Goal: Transaction & Acquisition: Purchase product/service

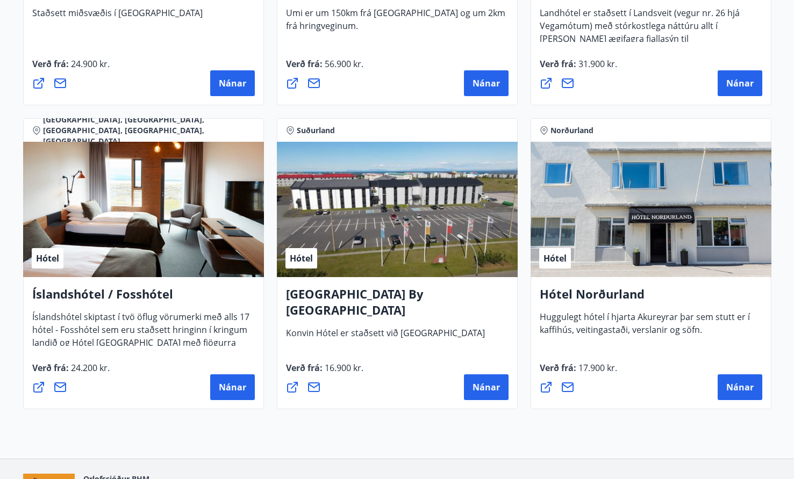
scroll to position [2502, 0]
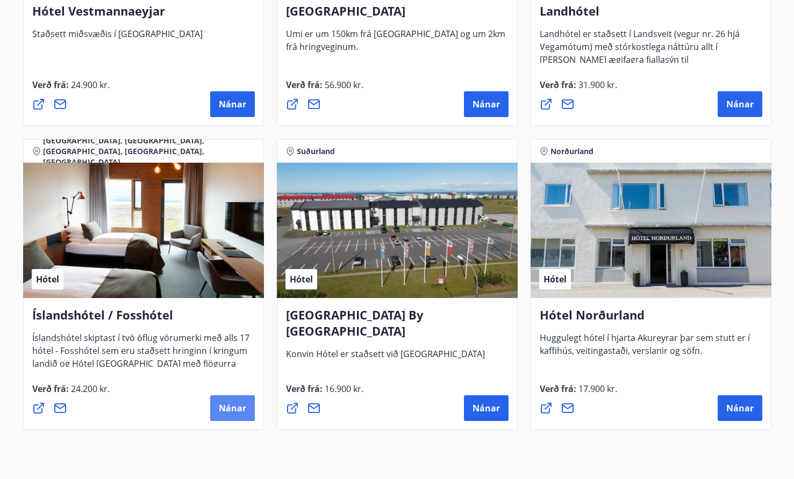
click at [233, 402] on button "Nánar" at bounding box center [232, 409] width 45 height 26
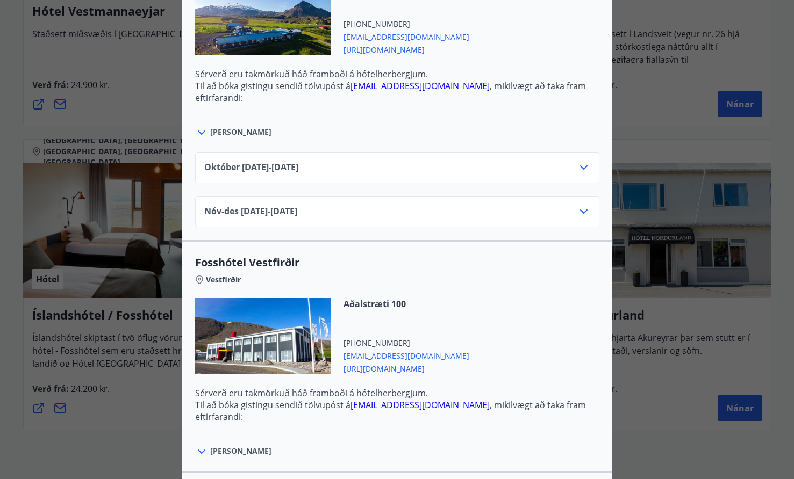
scroll to position [1104, 0]
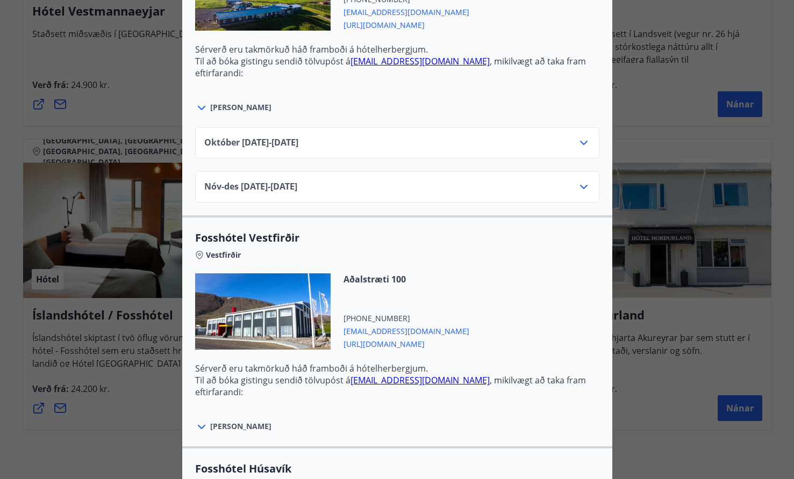
click at [323, 178] on div "Nóv-[DATE]11.25 - [DATE]" at bounding box center [397, 186] width 404 height 31
click at [579, 188] on icon at bounding box center [583, 187] width 13 height 13
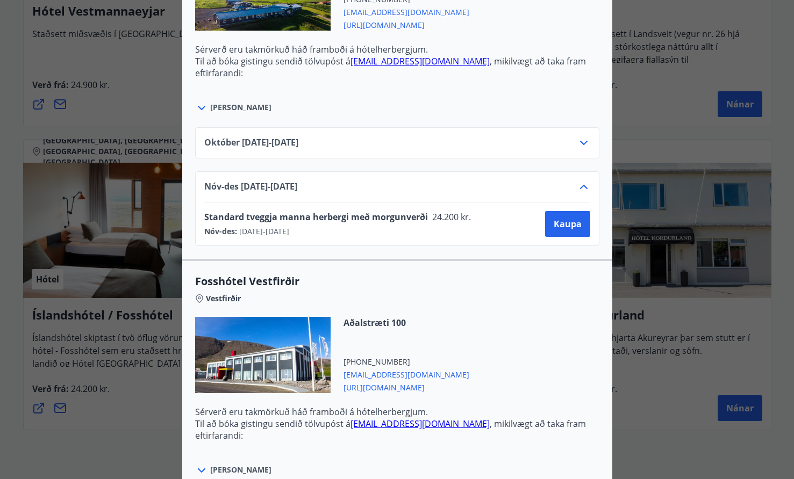
click at [579, 188] on icon at bounding box center [583, 187] width 13 height 13
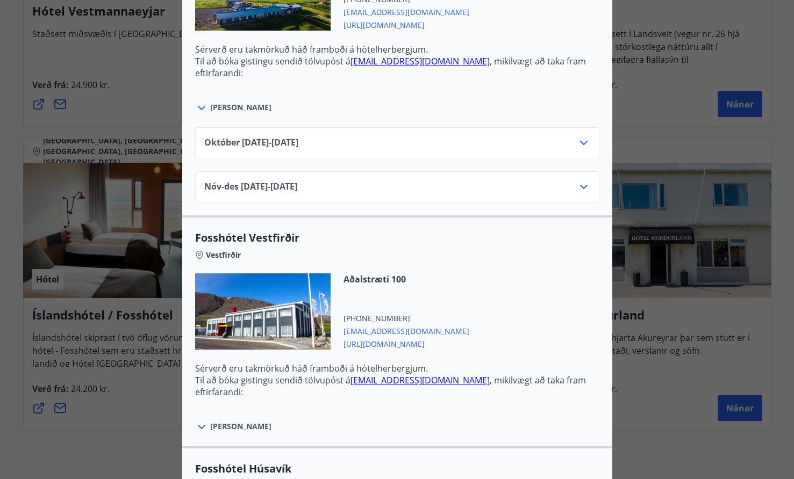
click at [579, 149] on div at bounding box center [583, 143] width 13 height 13
click at [581, 139] on icon at bounding box center [583, 143] width 13 height 13
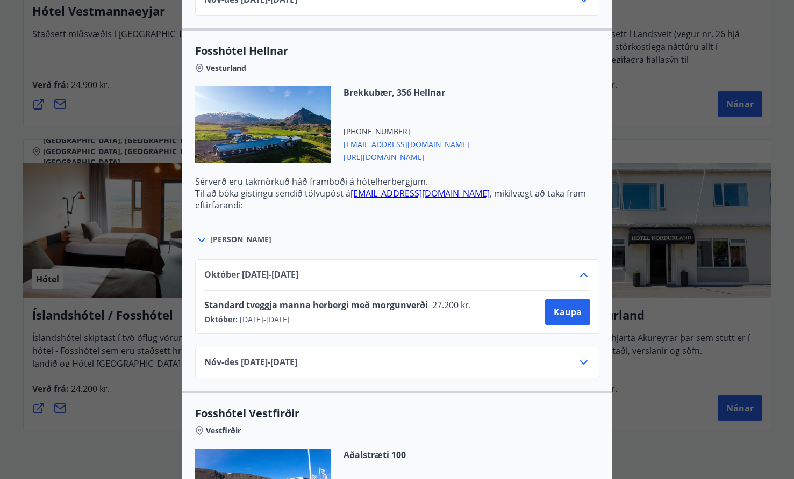
scroll to position [974, 0]
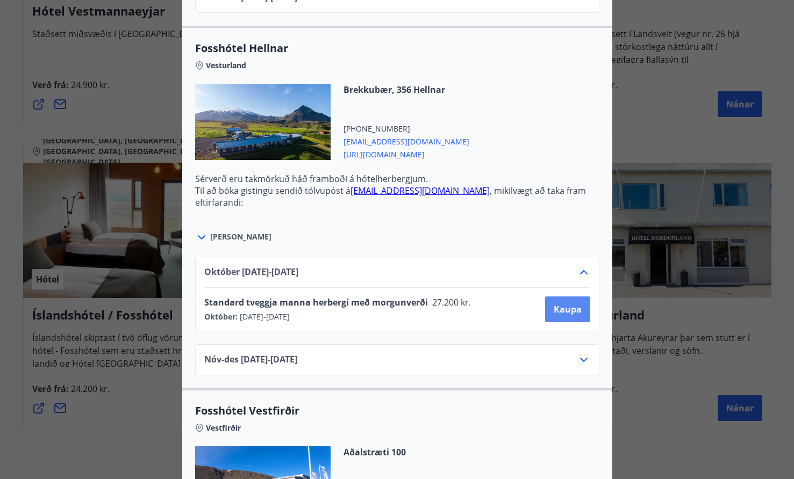
click at [571, 306] on span "Kaupa" at bounding box center [568, 310] width 28 height 12
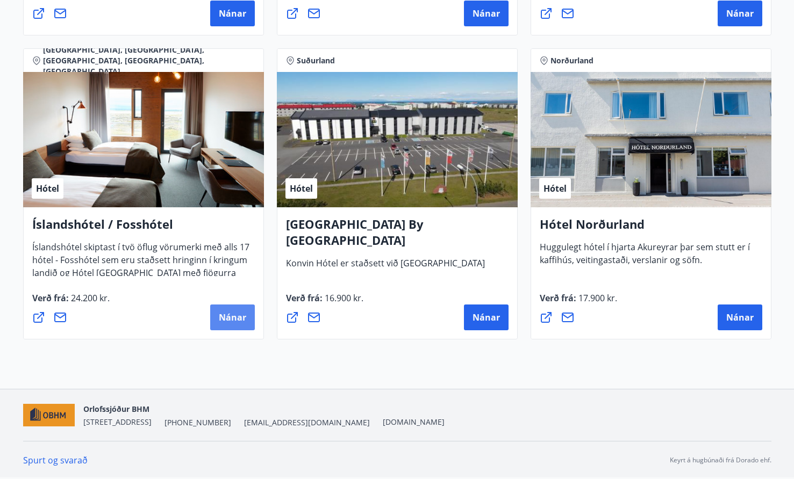
scroll to position [2593, 0]
click at [238, 319] on span "Nánar" at bounding box center [232, 318] width 27 height 12
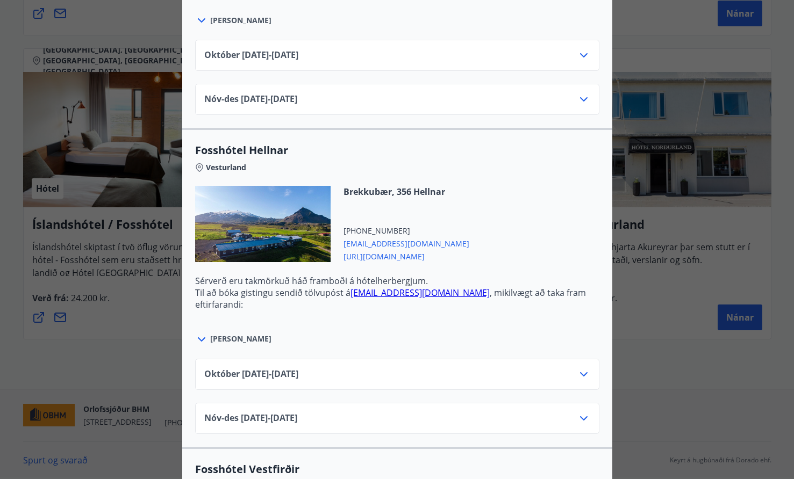
scroll to position [943, 0]
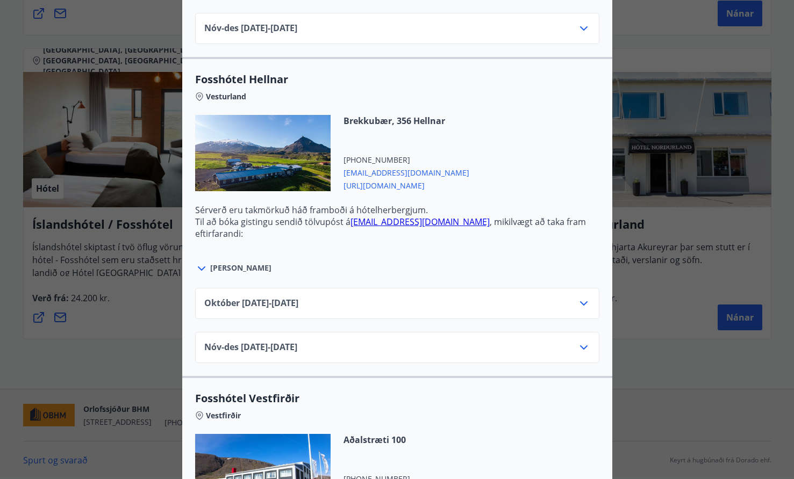
click at [247, 304] on span "[DATE]10.25 - [DATE]" at bounding box center [251, 303] width 94 height 13
click at [266, 311] on div "[DATE]10.25 - [DATE]" at bounding box center [397, 308] width 386 height 22
click at [284, 303] on span "[DATE]10.25 - [DATE]" at bounding box center [251, 303] width 94 height 13
click at [590, 307] on div "[DATE]10.25 - [DATE]" at bounding box center [397, 303] width 404 height 31
click at [585, 304] on icon at bounding box center [584, 304] width 8 height 4
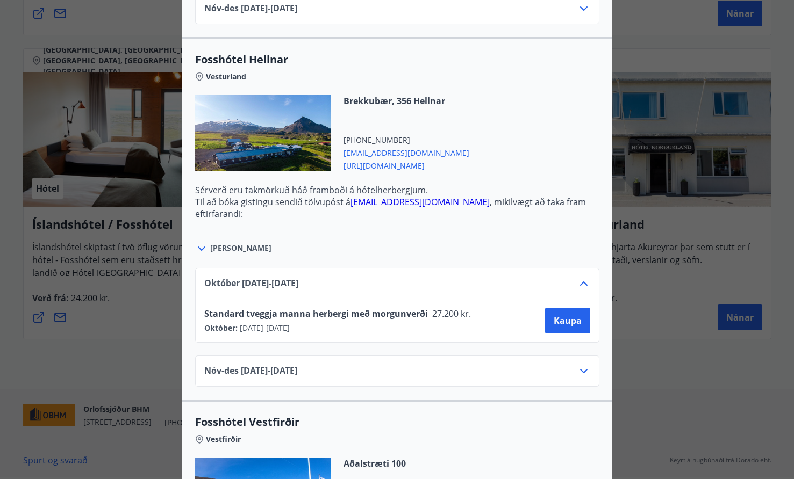
scroll to position [962, 0]
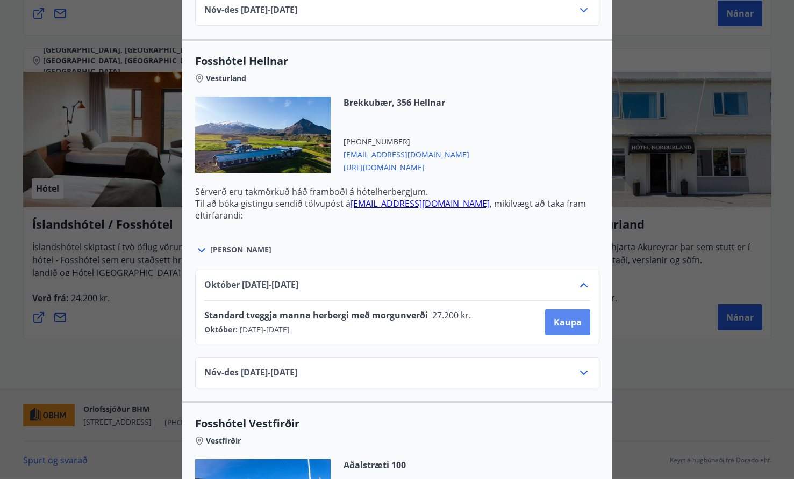
click at [564, 320] on span "Kaupa" at bounding box center [568, 323] width 28 height 12
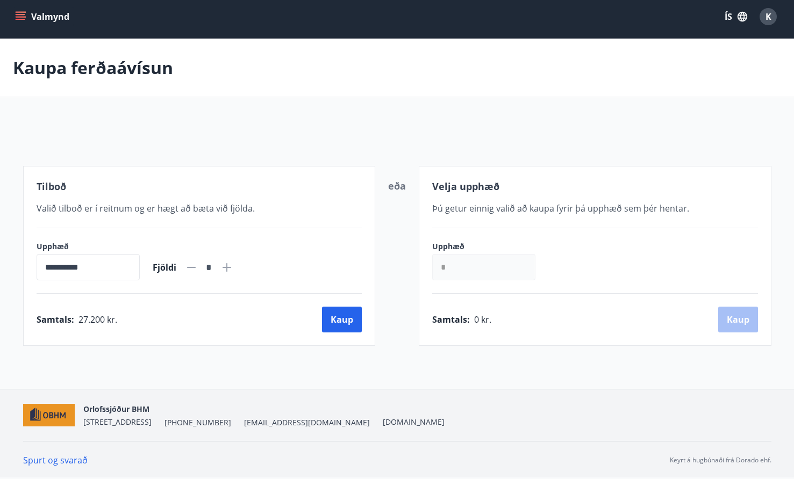
scroll to position [5, 0]
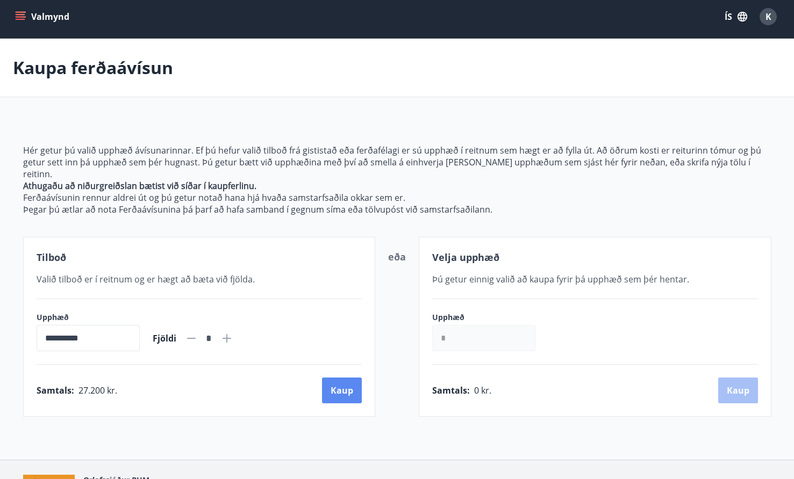
click at [335, 381] on button "Kaup" at bounding box center [342, 391] width 40 height 26
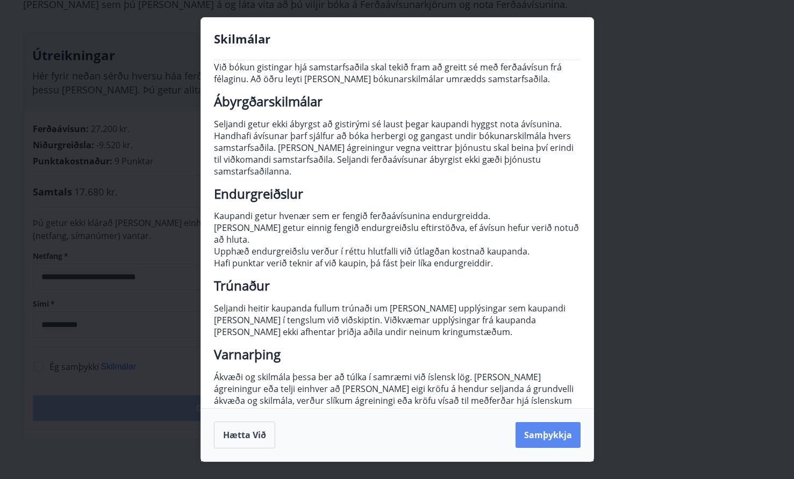
scroll to position [45, 0]
click at [548, 436] on button "Samþykkja" at bounding box center [547, 435] width 65 height 26
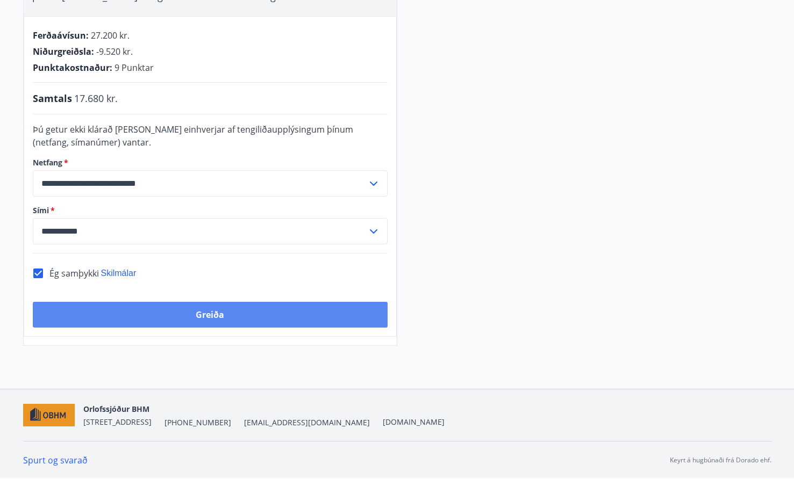
scroll to position [262, 0]
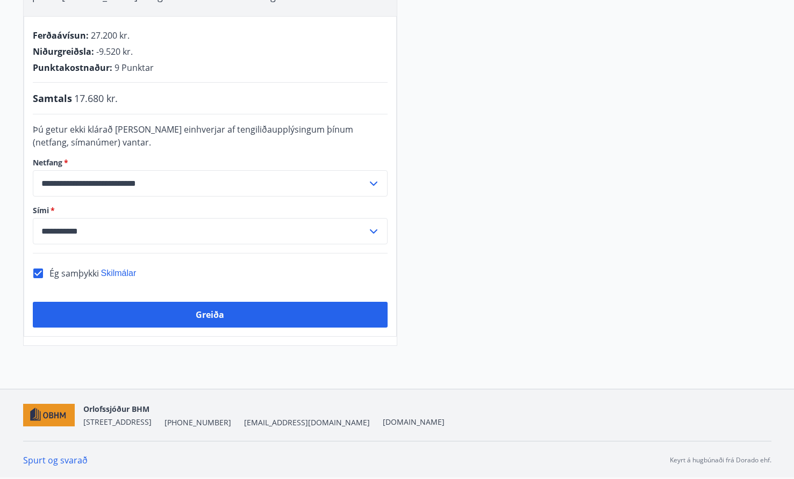
click at [228, 301] on div "**********" at bounding box center [210, 176] width 373 height 321
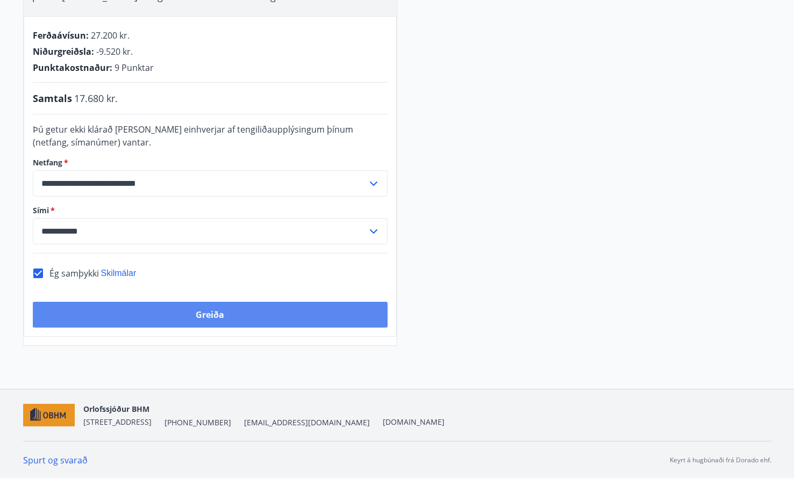
click at [202, 308] on button "Greiða" at bounding box center [210, 315] width 355 height 26
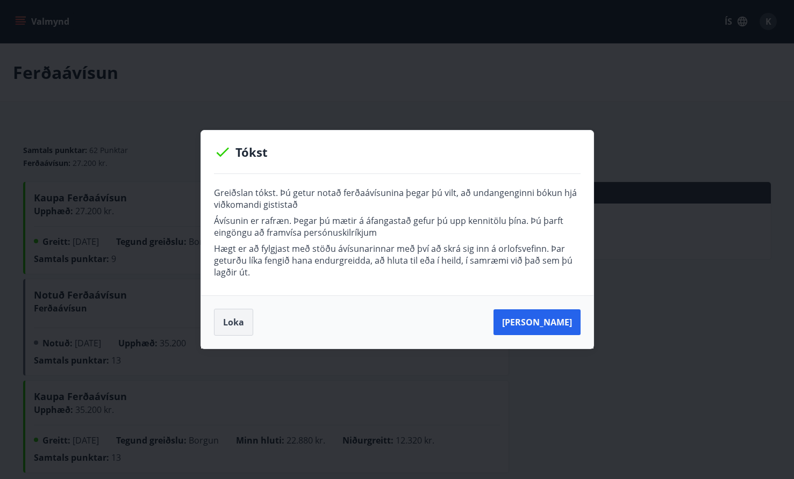
click at [243, 326] on button "Loka" at bounding box center [233, 322] width 39 height 27
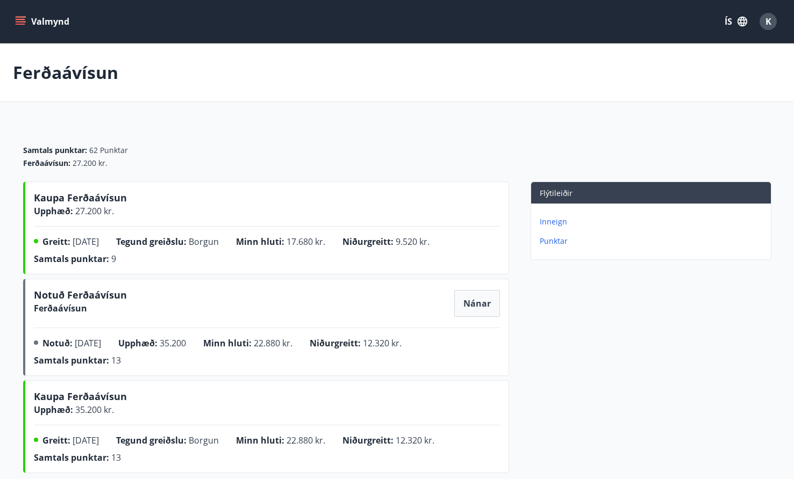
click at [18, 18] on icon "menu" at bounding box center [20, 21] width 11 height 11
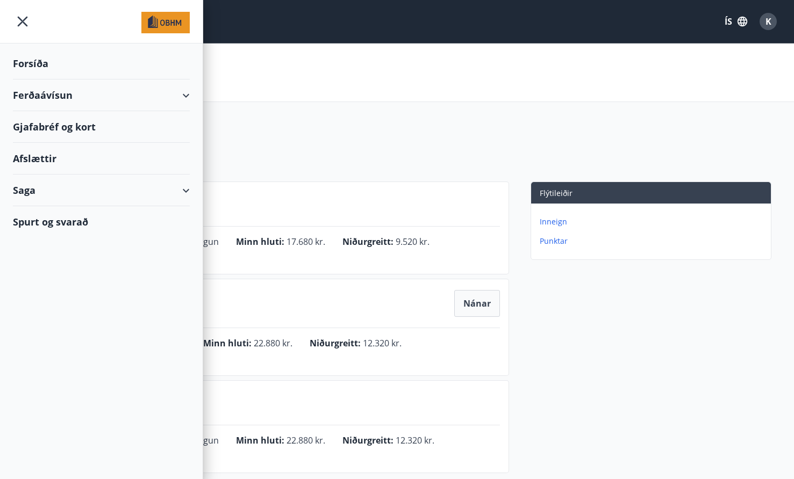
click at [42, 91] on div "Ferðaávísun" at bounding box center [101, 96] width 177 height 32
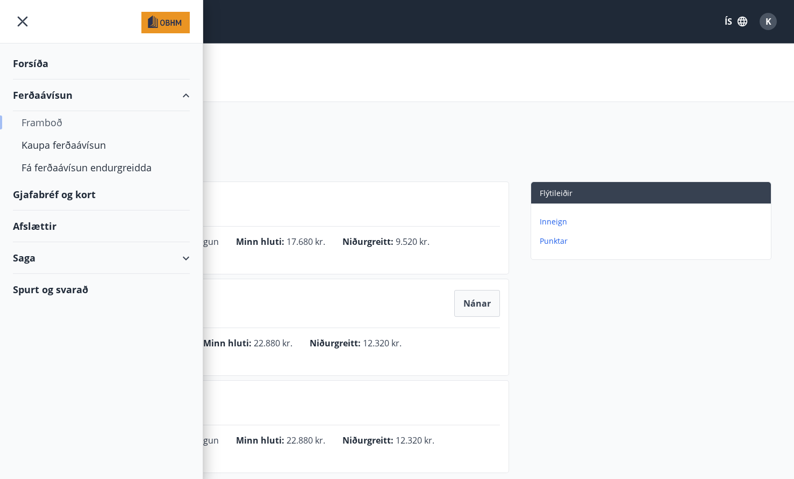
click at [53, 118] on div "Framboð" at bounding box center [102, 122] width 160 height 23
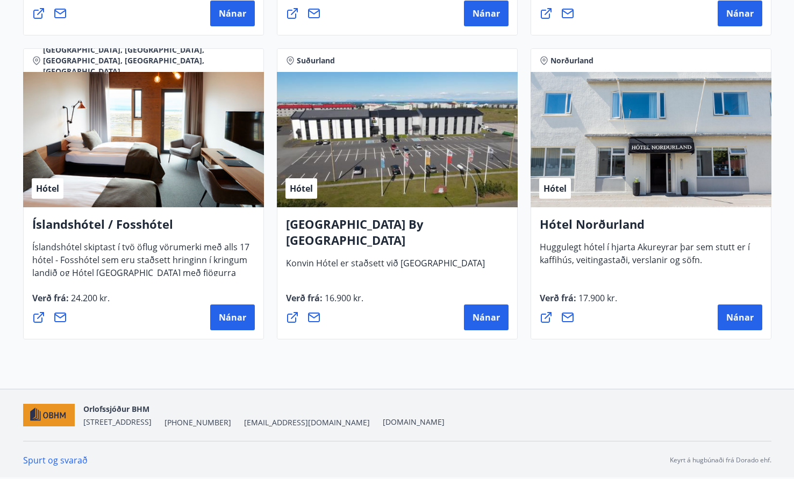
scroll to position [2593, 0]
click at [232, 316] on span "Nánar" at bounding box center [232, 318] width 27 height 12
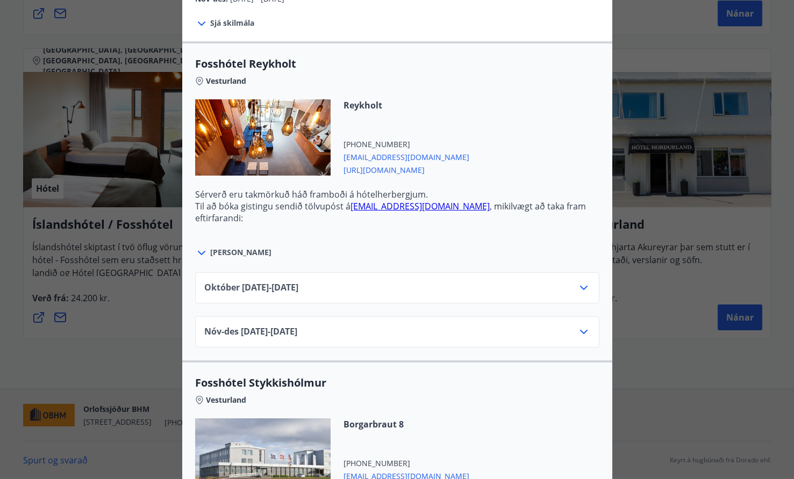
scroll to position [118, 0]
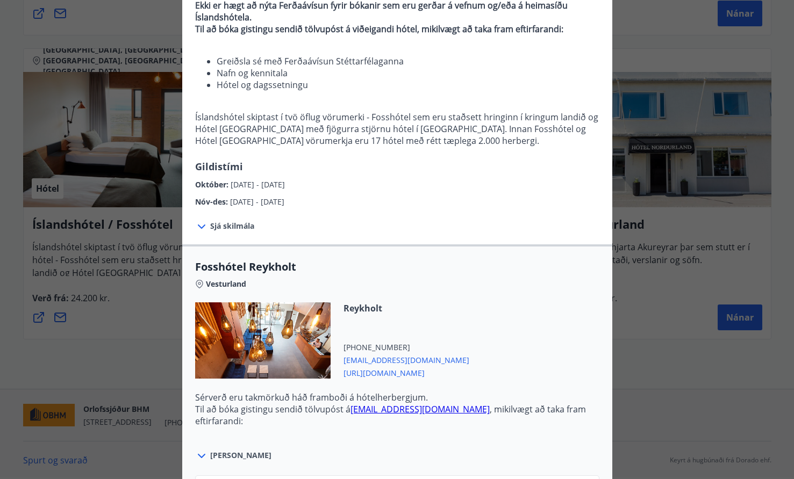
click at [658, 50] on div "Íslandshótel / Fosshótel Ekki er hægt að nýta Ferðaávísun fyrir bókanir sem eru…" at bounding box center [397, 121] width 794 height 479
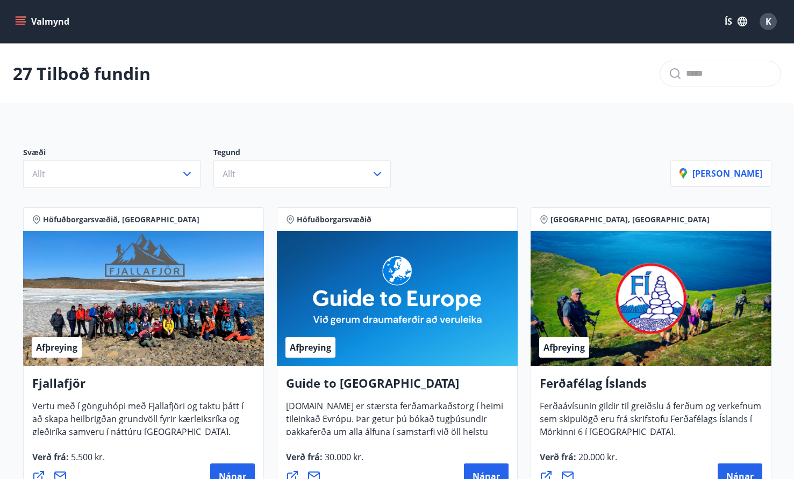
scroll to position [0, 0]
click at [766, 27] on div "K" at bounding box center [767, 21] width 17 height 17
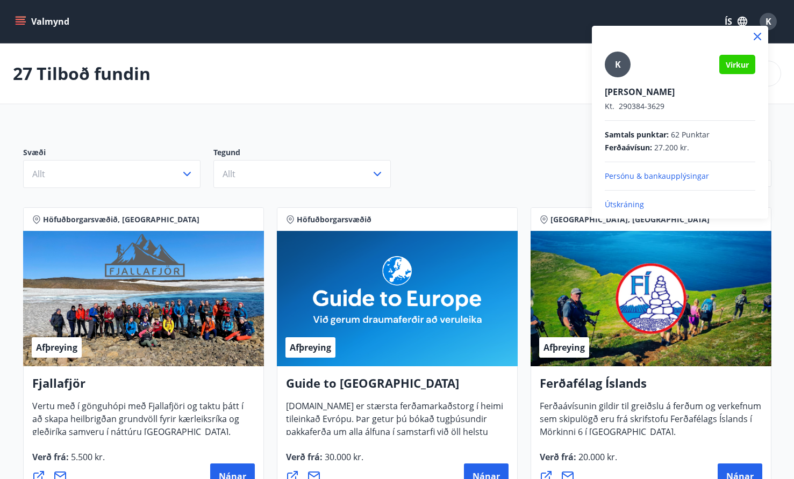
click at [613, 69] on div "K" at bounding box center [618, 65] width 26 height 26
click at [613, 79] on input "K" at bounding box center [678, 84] width 146 height 11
click at [22, 18] on div at bounding box center [397, 239] width 794 height 479
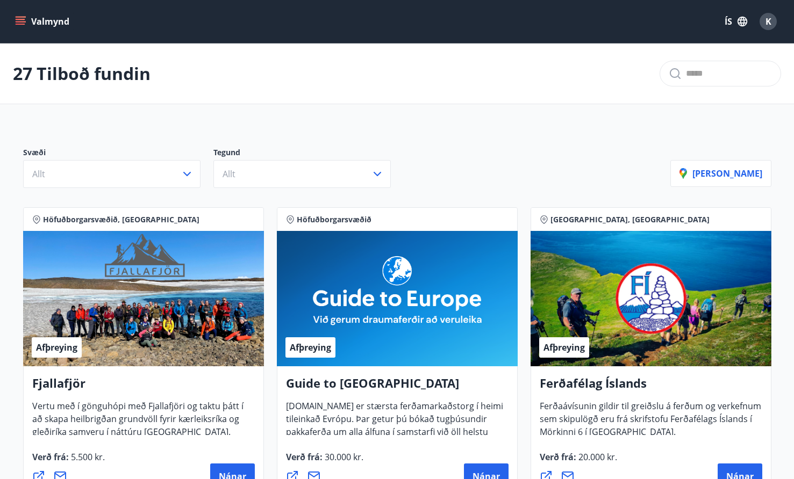
click at [22, 21] on icon "menu" at bounding box center [20, 21] width 11 height 11
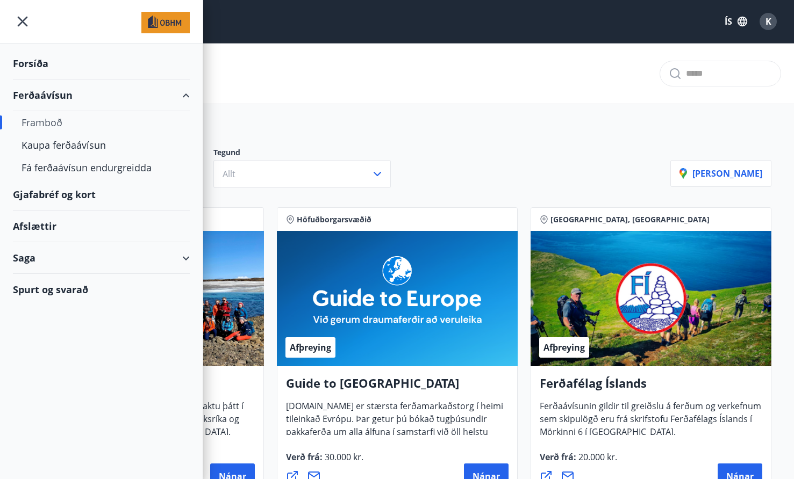
click at [48, 259] on div "Saga" at bounding box center [101, 258] width 177 height 32
click at [49, 283] on div "Ferðaávísun" at bounding box center [102, 285] width 160 height 23
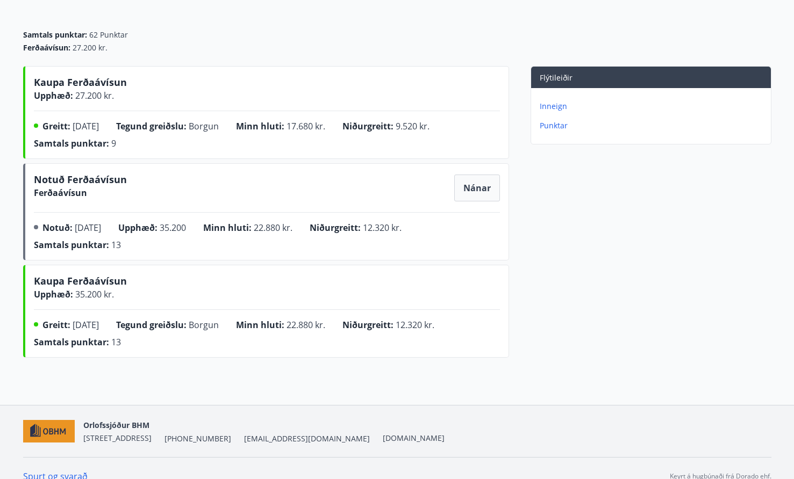
scroll to position [90, 0]
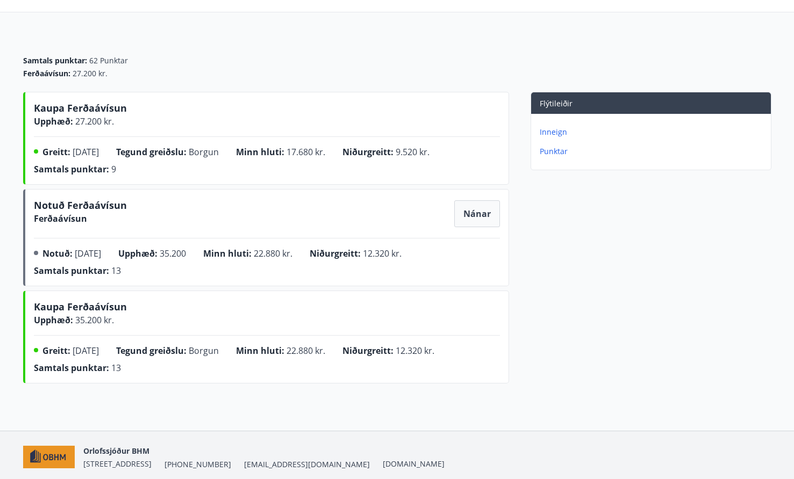
click at [465, 210] on span "Nánar" at bounding box center [476, 214] width 27 height 12
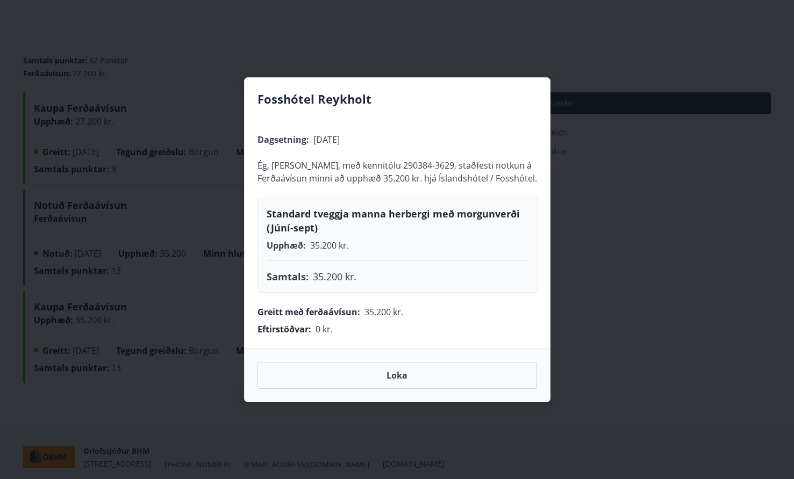
click at [397, 389] on button "Loka" at bounding box center [397, 375] width 280 height 27
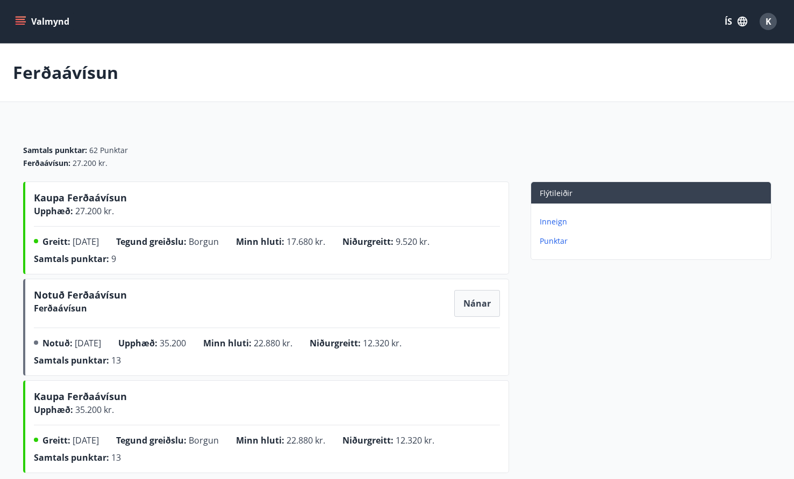
scroll to position [0, 0]
click at [12, 15] on div "Valmynd ÍS K" at bounding box center [397, 21] width 794 height 43
click at [20, 24] on icon "menu" at bounding box center [21, 24] width 10 height 1
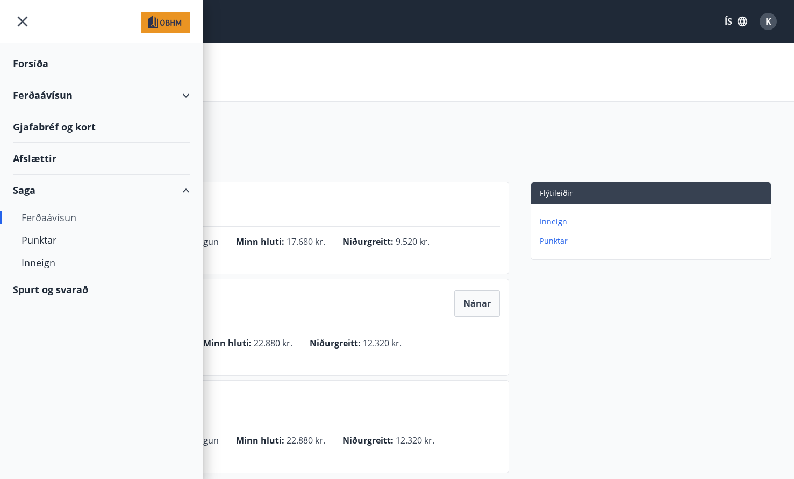
click at [354, 86] on div "Ferðaávísun" at bounding box center [397, 73] width 794 height 59
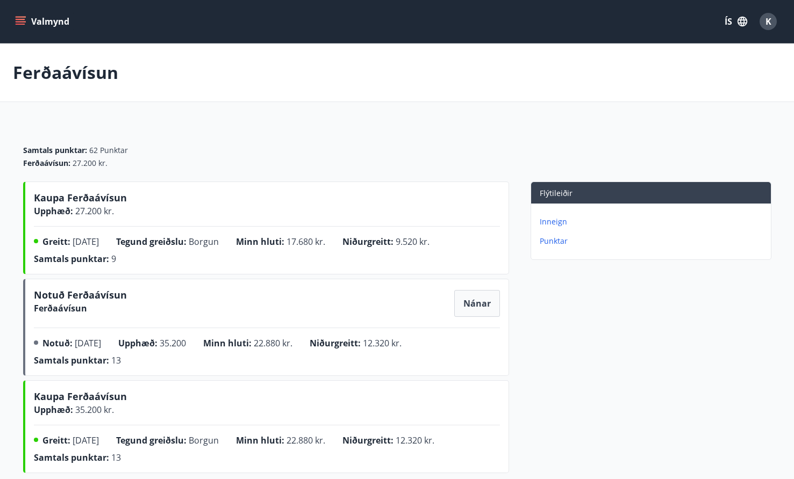
click at [765, 27] on div "K" at bounding box center [767, 21] width 17 height 17
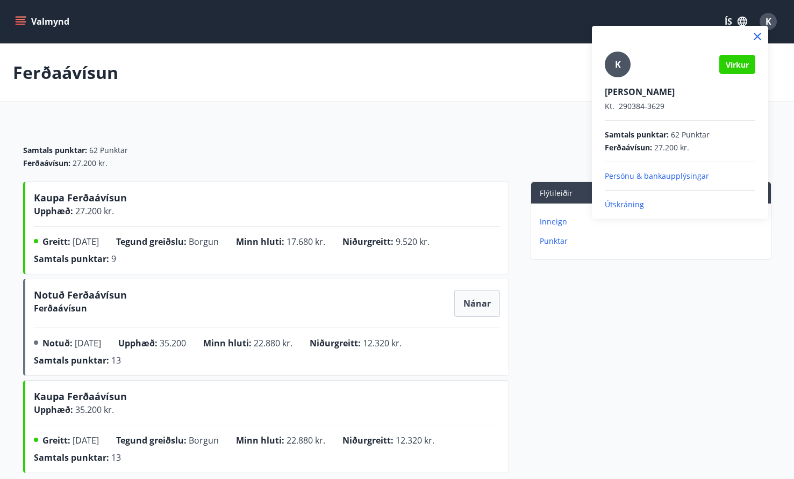
click at [621, 202] on p "Útskráning" at bounding box center [680, 204] width 151 height 11
